Goal: Find contact information: Find contact information

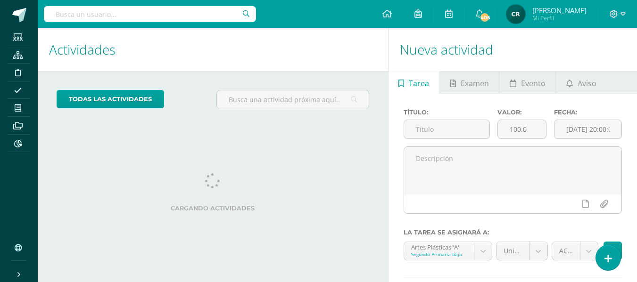
click at [140, 16] on input "text" at bounding box center [150, 14] width 212 height 16
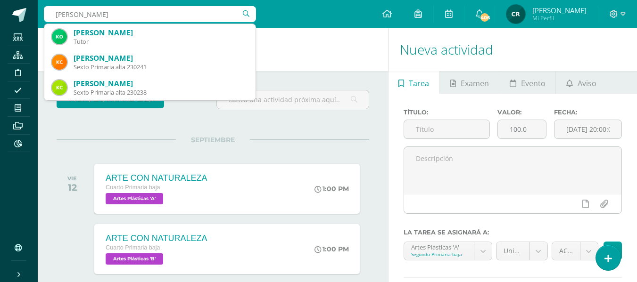
type input "[PERSON_NAME]"
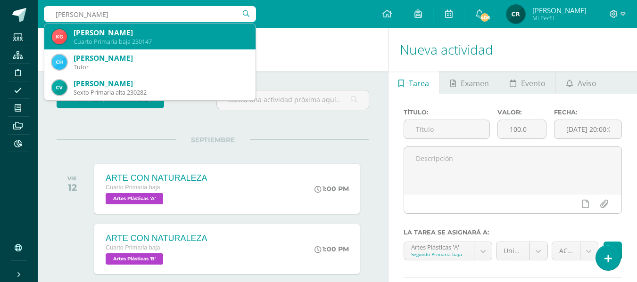
click at [121, 41] on div "Cuarto Primaria baja 230147" at bounding box center [161, 42] width 174 height 8
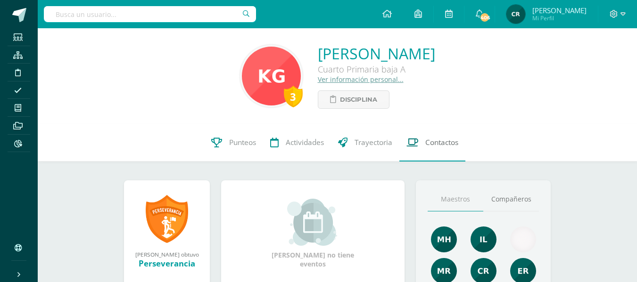
click at [440, 144] on span "Contactos" at bounding box center [441, 143] width 33 height 10
